Goal: Task Accomplishment & Management: Manage account settings

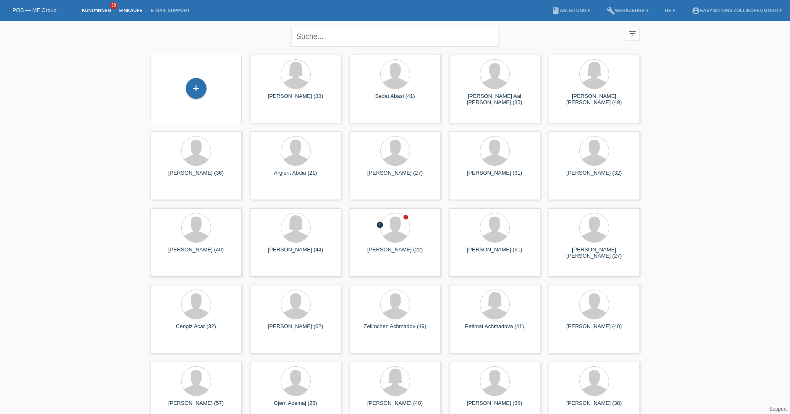
click at [135, 10] on link "Einkäufe" at bounding box center [131, 10] width 32 height 5
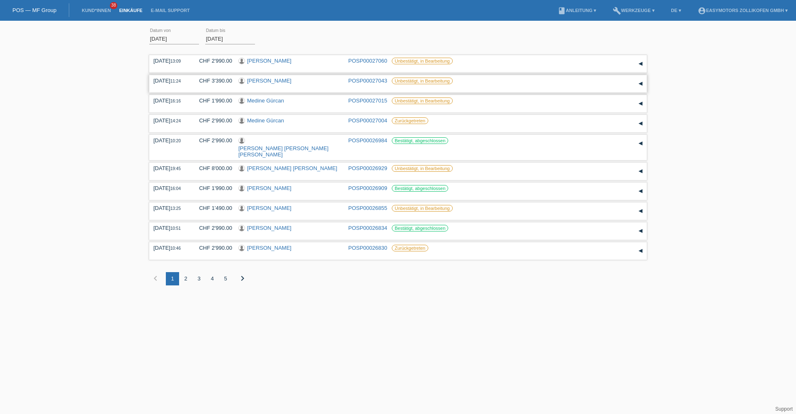
click at [268, 82] on link "[PERSON_NAME]" at bounding box center [269, 81] width 44 height 6
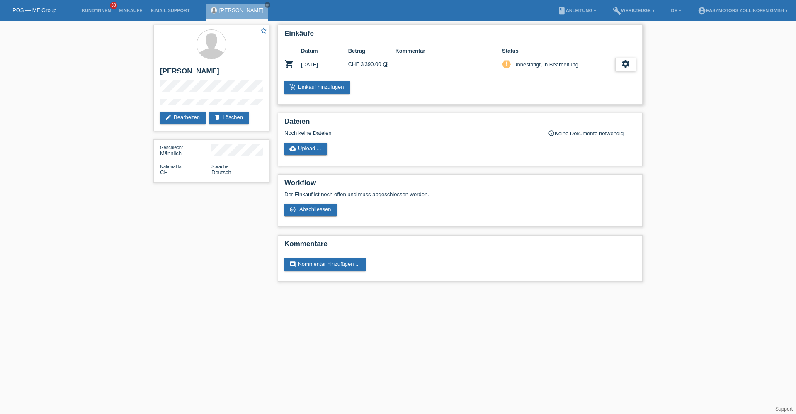
click at [619, 67] on div "settings" at bounding box center [625, 64] width 21 height 13
click at [606, 77] on div "fullscreen Anzeigen" at bounding box center [583, 77] width 105 height 12
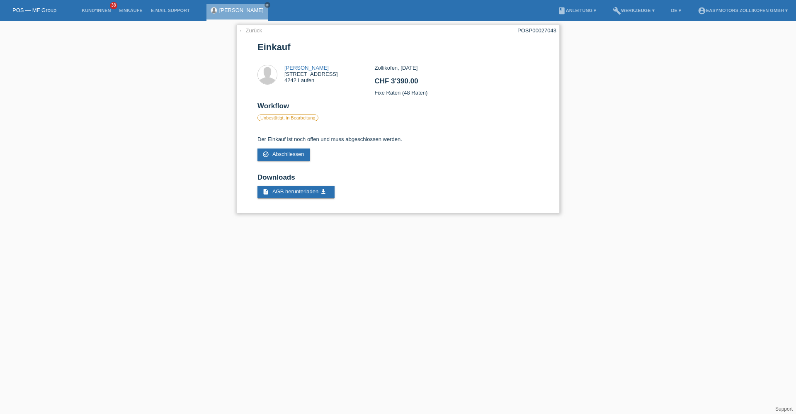
click at [250, 33] on link "← Zurück" at bounding box center [250, 30] width 23 height 6
click at [250, 32] on link "← Zurück" at bounding box center [250, 30] width 23 height 6
click at [253, 32] on link "← Zurück" at bounding box center [250, 30] width 23 height 6
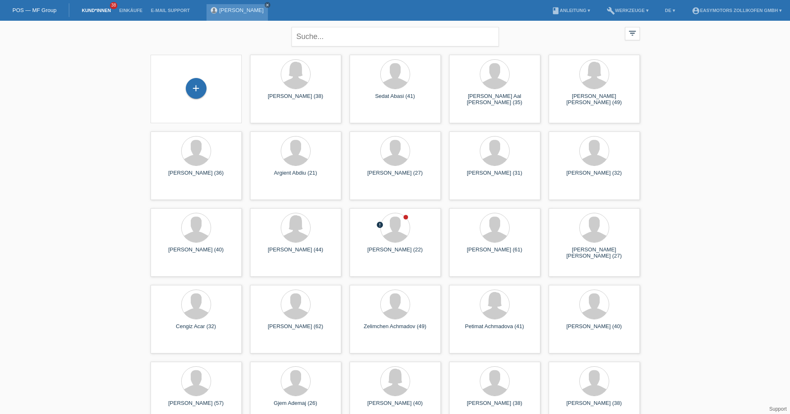
click at [265, 6] on link "close" at bounding box center [268, 5] width 6 height 6
click at [141, 11] on link "Einkäufe" at bounding box center [131, 10] width 32 height 5
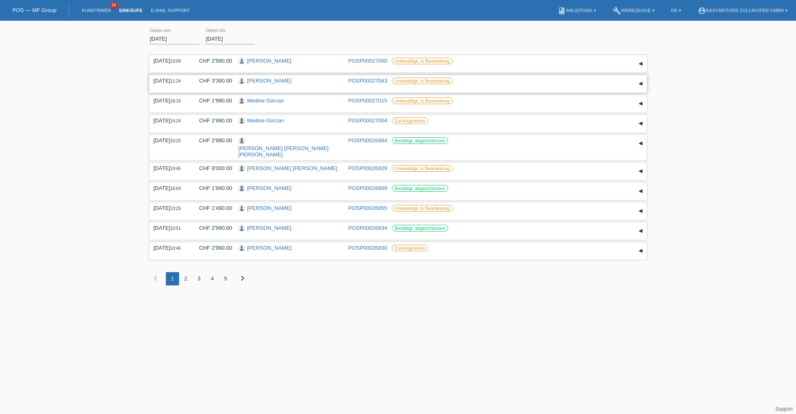
click at [270, 82] on link "[PERSON_NAME]" at bounding box center [269, 81] width 44 height 6
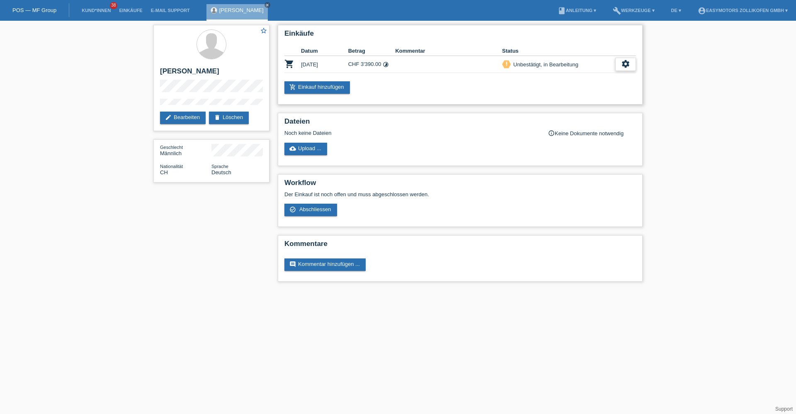
click at [617, 66] on div "settings" at bounding box center [625, 64] width 21 height 13
click at [573, 78] on div "fullscreen Anzeigen" at bounding box center [583, 77] width 105 height 12
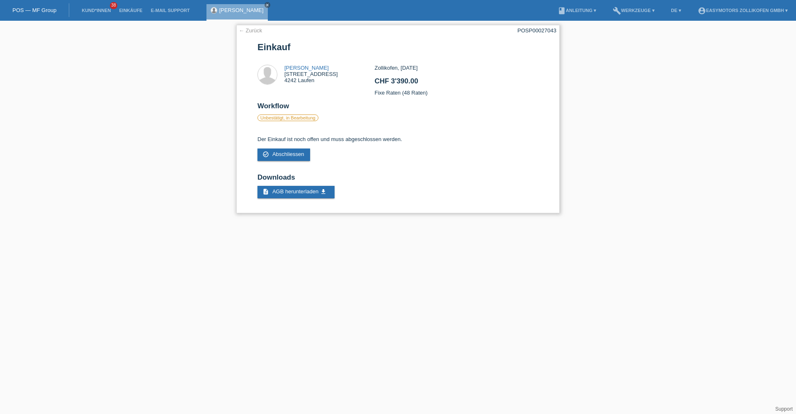
click at [250, 29] on link "← Zurück" at bounding box center [250, 30] width 23 height 6
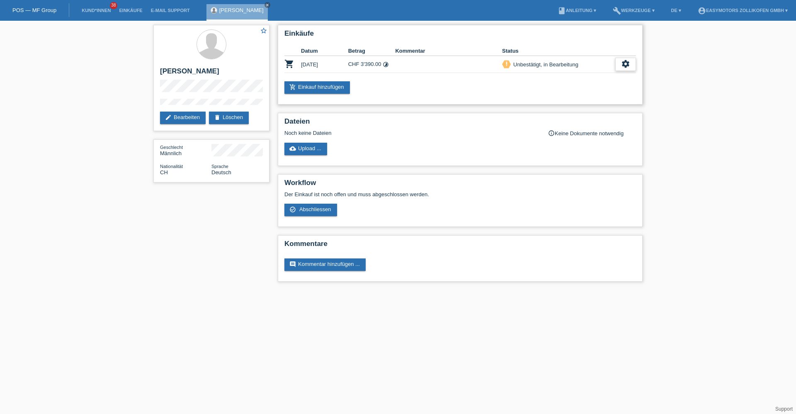
click at [632, 69] on div "settings" at bounding box center [625, 64] width 21 height 13
click at [596, 100] on div "check_circle_outline Abschliessen" at bounding box center [583, 102] width 105 height 12
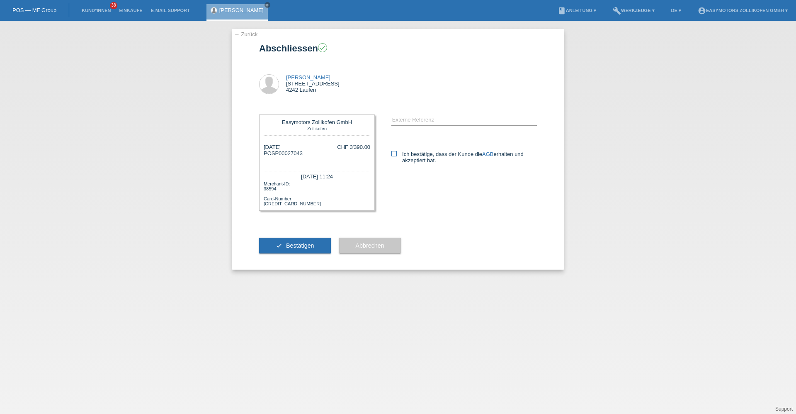
click at [398, 153] on label "Ich bestätige, dass der Kunde die AGB erhalten und akzeptiert hat." at bounding box center [464, 157] width 146 height 12
click at [397, 153] on input "Ich bestätige, dass der Kunde die AGB erhalten und akzeptiert hat." at bounding box center [393, 153] width 5 height 5
checkbox input "true"
click at [297, 250] on button "check Bestätigen" at bounding box center [295, 246] width 72 height 16
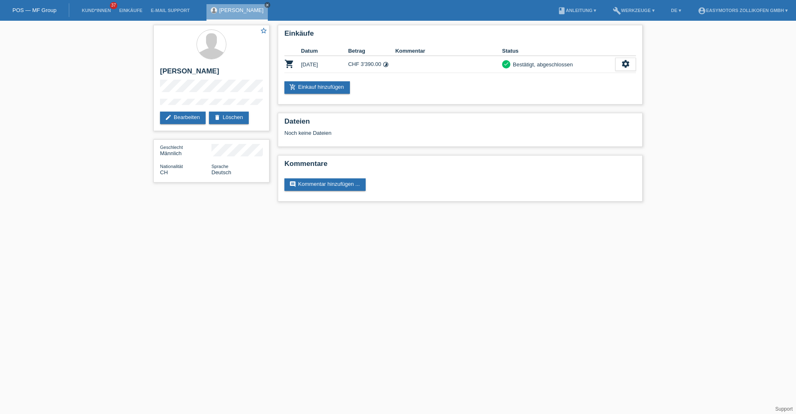
click at [265, 3] on icon "close" at bounding box center [267, 5] width 4 height 4
click at [124, 10] on link "Einkäufe" at bounding box center [131, 10] width 32 height 5
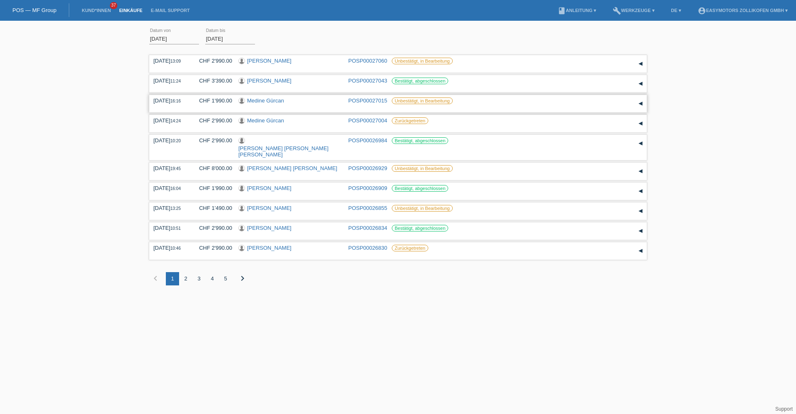
click at [273, 100] on link "Medine Gürcan" at bounding box center [265, 100] width 37 height 6
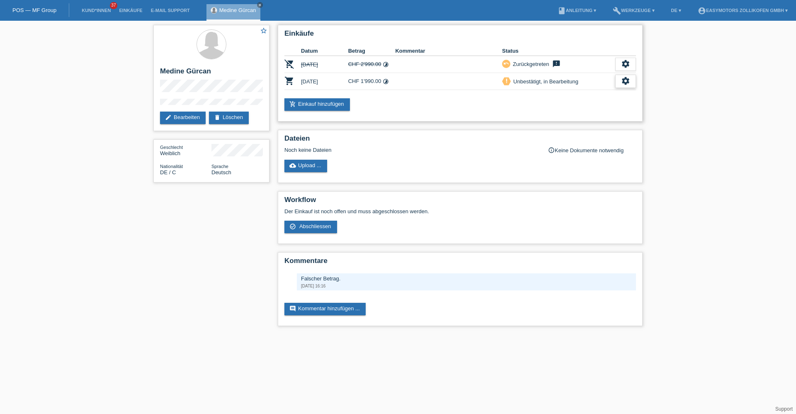
click at [630, 81] on icon "settings" at bounding box center [625, 80] width 9 height 9
click at [560, 97] on span "Anzeigen" at bounding box center [553, 94] width 25 height 10
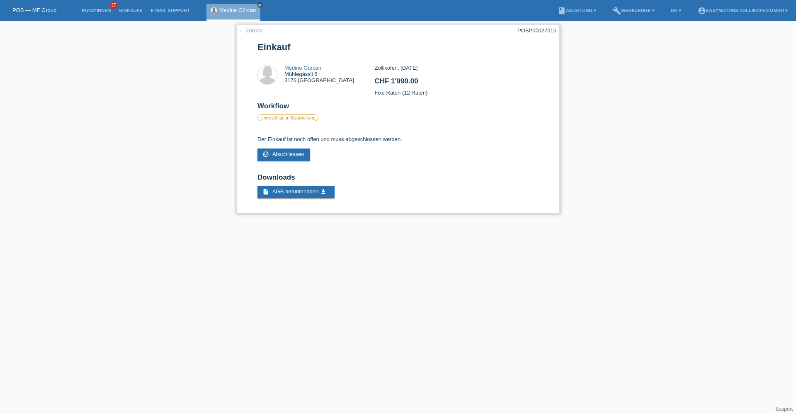
click at [256, 31] on link "← Zurück" at bounding box center [250, 30] width 23 height 6
